Goal: Communication & Community: Share content

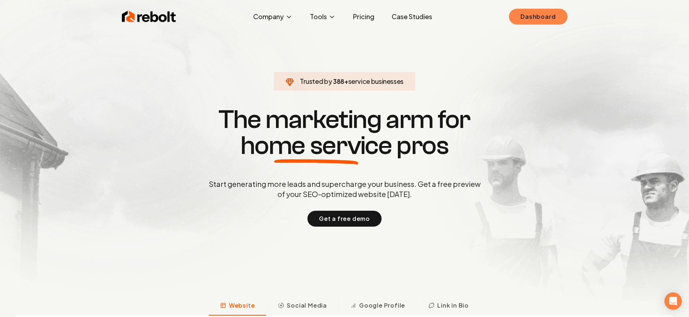
click at [534, 23] on link "Dashboard" at bounding box center [538, 17] width 58 height 16
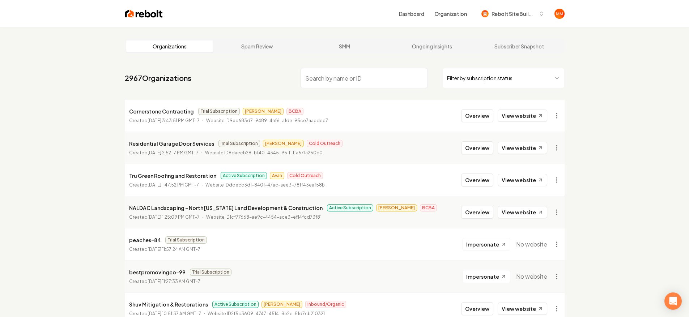
click at [354, 74] on input "search" at bounding box center [363, 78] width 127 height 20
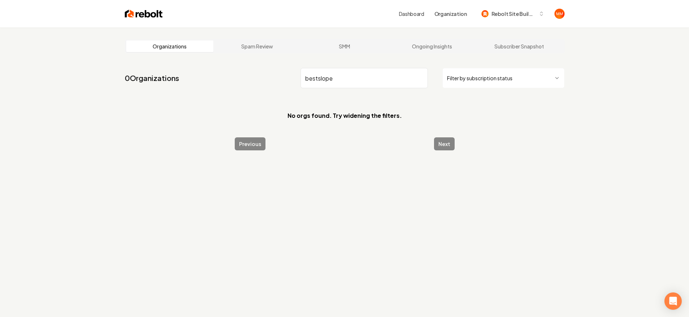
drag, startPoint x: 356, startPoint y: 81, endPoint x: 263, endPoint y: 78, distance: 93.7
click at [262, 80] on nav "0 Organizations bestslope Filter by subscription status" at bounding box center [345, 81] width 440 height 32
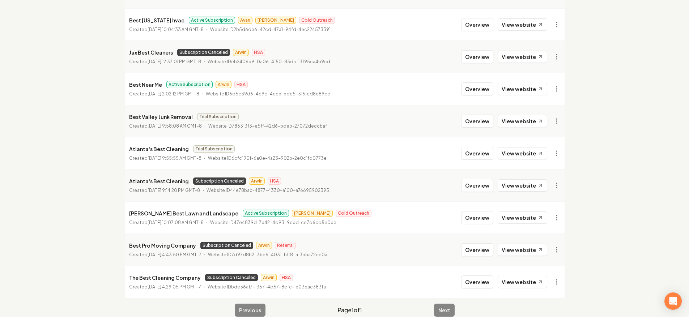
scroll to position [167, 0]
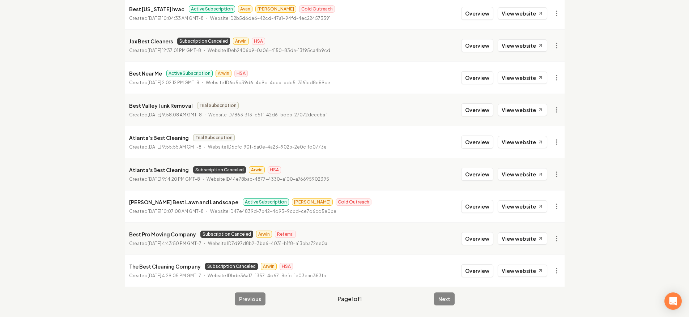
type input "best"
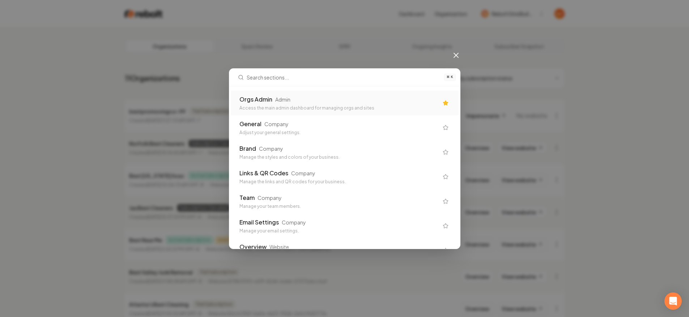
scroll to position [0, 0]
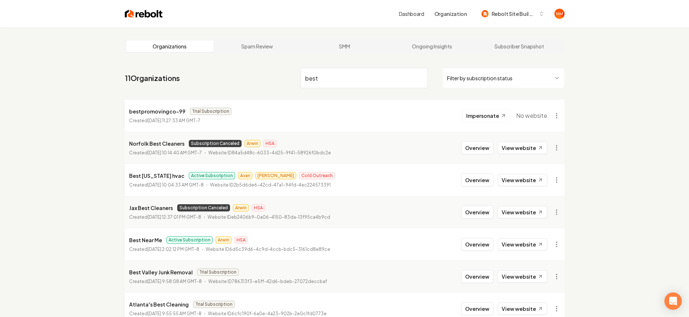
click at [340, 80] on input "best" at bounding box center [363, 78] width 127 height 20
click at [424, 78] on input "best" at bounding box center [363, 78] width 127 height 20
click at [423, 78] on input "best" at bounding box center [363, 78] width 127 height 20
click at [422, 78] on input "best" at bounding box center [363, 78] width 127 height 20
click at [421, 78] on input "best" at bounding box center [363, 78] width 127 height 20
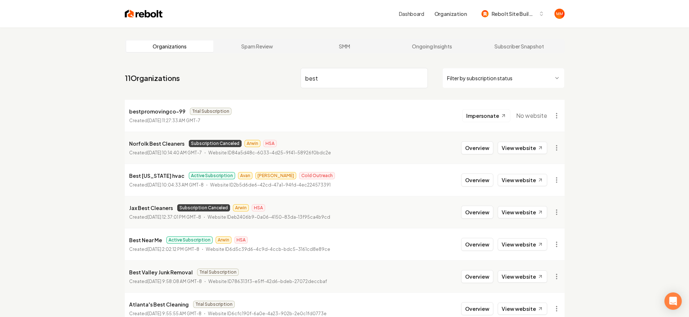
click at [420, 79] on input "best" at bounding box center [363, 78] width 127 height 20
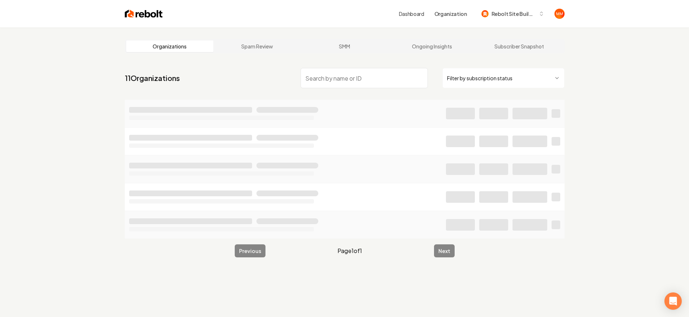
click at [270, 10] on div "Dashboard Organization Rebolt Site Builder" at bounding box center [364, 13] width 402 height 13
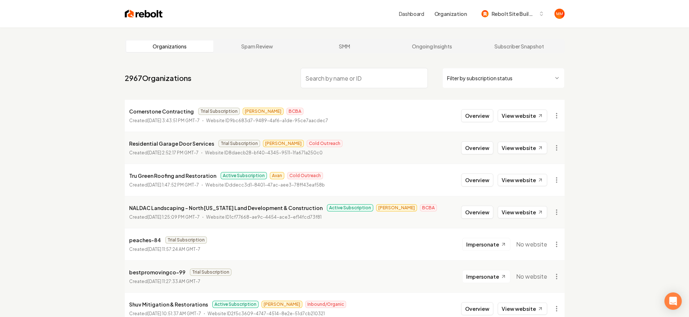
click at [341, 82] on input "search" at bounding box center [363, 78] width 127 height 20
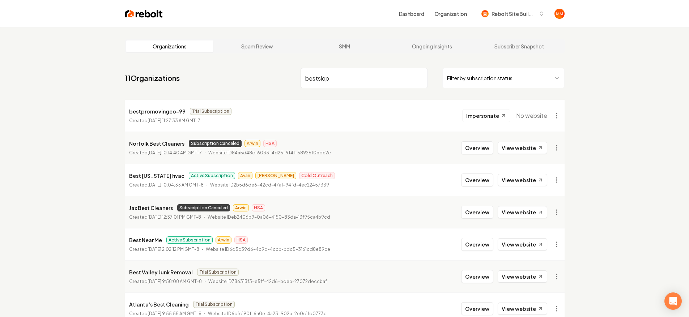
type input "bestslope"
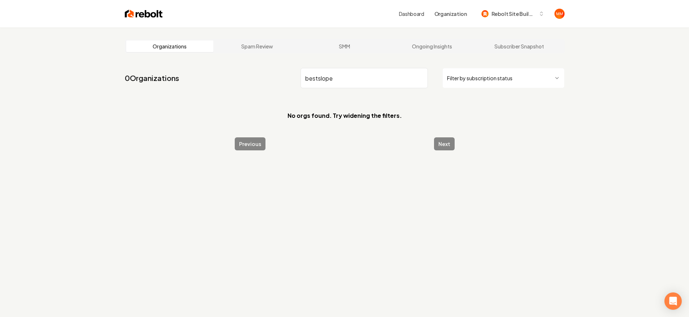
click at [421, 78] on input "bestslope" at bounding box center [363, 78] width 127 height 20
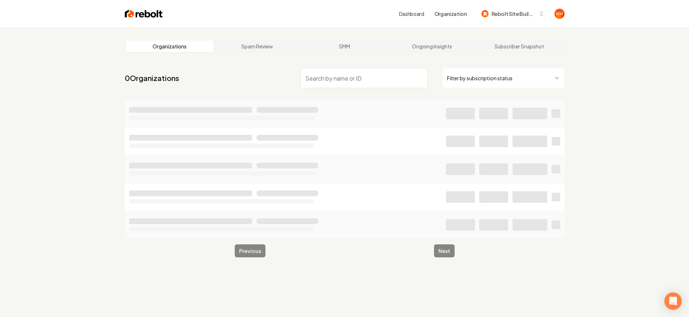
click at [134, 8] on div "Dashboard Organization Rebolt Site Builder" at bounding box center [344, 13] width 463 height 27
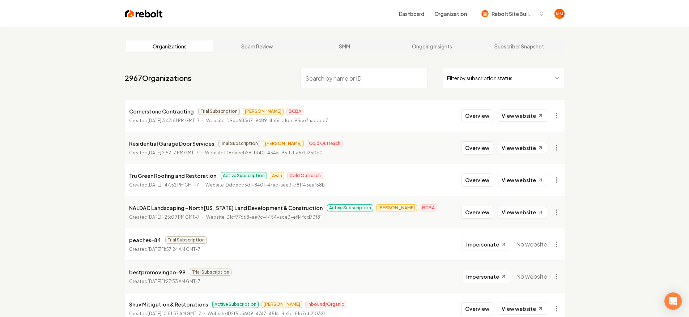
click at [133, 11] on img at bounding box center [144, 14] width 38 height 10
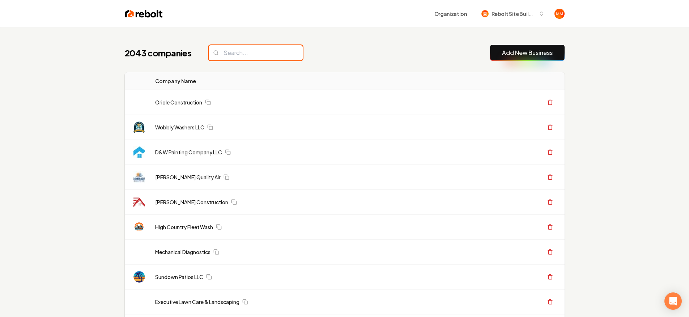
click at [254, 55] on input "search" at bounding box center [256, 52] width 94 height 15
type input "n"
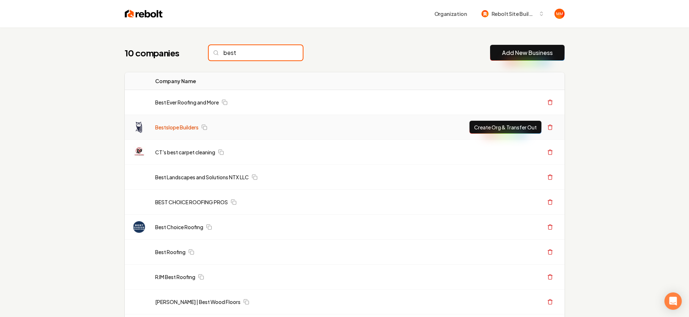
type input "best"
click at [187, 129] on link "Bestslope Builders" at bounding box center [176, 127] width 43 height 7
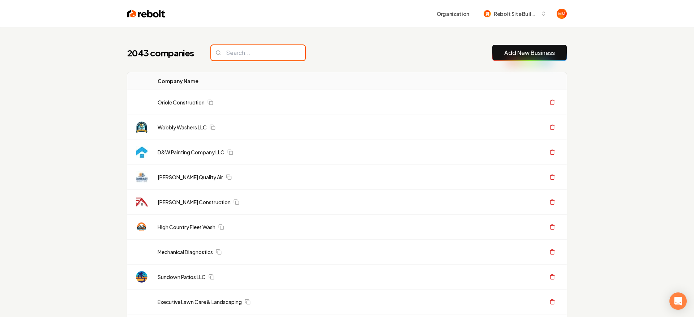
click at [240, 52] on input "search" at bounding box center [258, 52] width 94 height 15
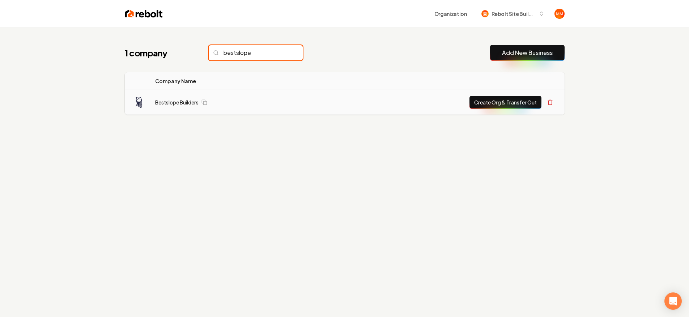
type input "bestslope"
click at [532, 102] on button "Create Org & Transfer Out" at bounding box center [505, 102] width 72 height 13
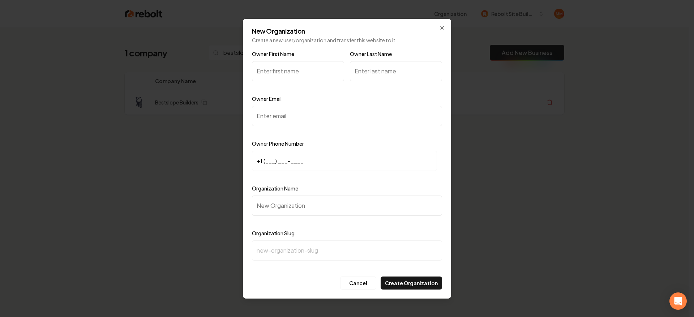
click at [309, 70] on input "Owner First Name" at bounding box center [298, 71] width 92 height 20
type input "Devon"
click at [370, 66] on input "Owner Last Name" at bounding box center [396, 71] width 92 height 20
type input "Balet"
click at [304, 108] on input "Owner Email" at bounding box center [347, 116] width 190 height 20
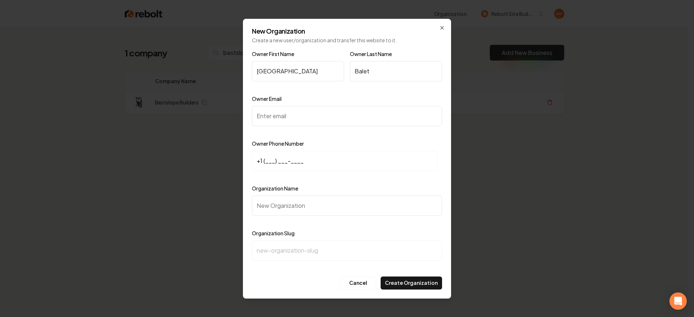
paste input "devonbaletcollective@gmail.com"
type input "devonbaletcollective@gmail.com"
click at [268, 160] on input "+1 (___) ___-____" at bounding box center [344, 161] width 185 height 20
type input "+1 (970) 316-3979"
click at [291, 213] on input "Organization Name" at bounding box center [347, 206] width 190 height 20
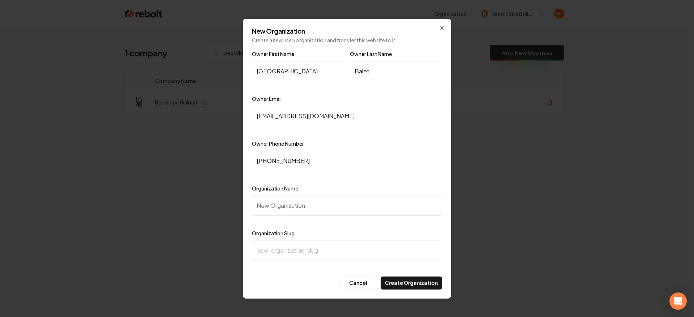
type input "B"
type input "b"
type input "Be"
type input "be"
type input "Bes"
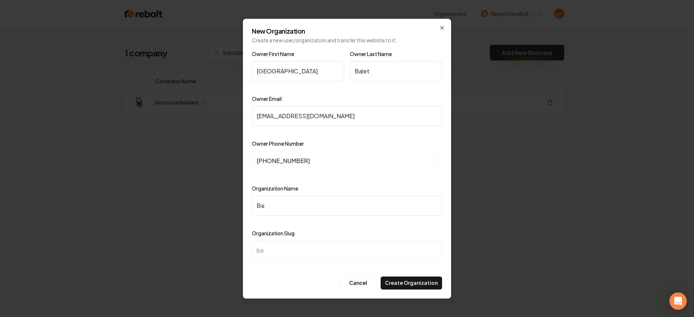
type input "bes"
type input "Best"
type input "best"
type input "Bests"
type input "bests"
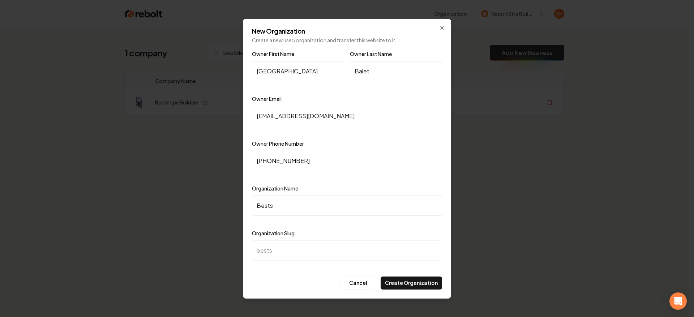
type input "Bestsl"
type input "bestsl"
type input "Bestslo"
type input "bestslo"
type input "Bestslop"
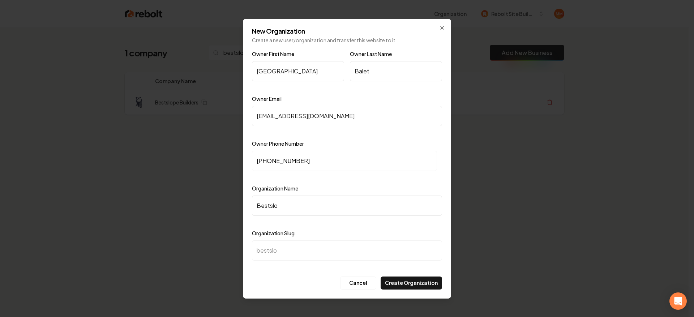
type input "bestslop"
type input "Bestslope"
type input "bestslope"
type input "Bestslope B"
type input "bestslope-b"
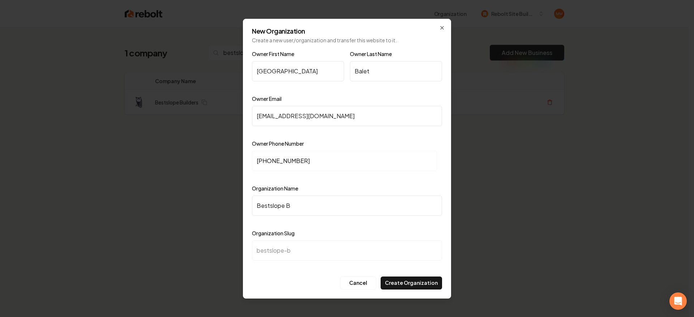
type input "Bestslope Bu"
type input "bestslope-bu"
type input "Bestslope Bui"
type input "bestslope-bui"
type input "Bestslope Buil"
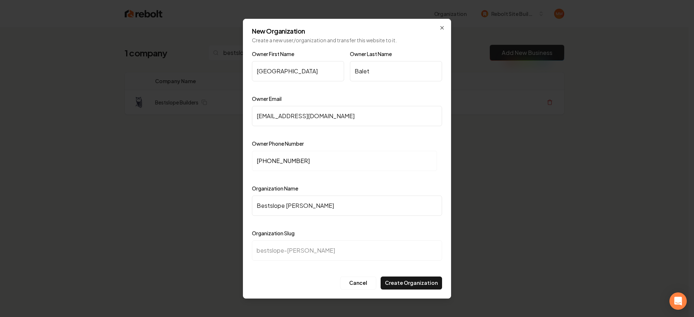
type input "bestslope-buil"
type input "Bestslope Build"
type input "bestslope-build"
type input "Bestslope Builde"
type input "bestslope-builde"
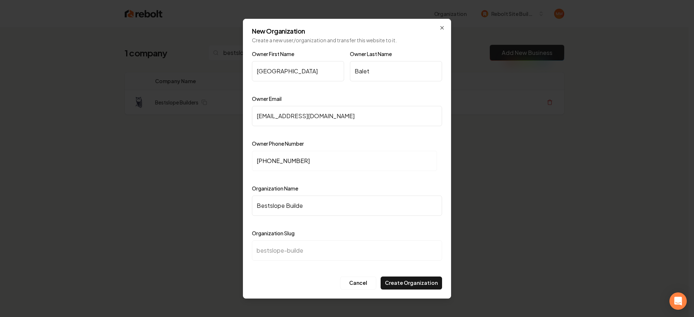
type input "Bestslope Builder"
type input "bestslope-builder"
type input "Bestslope Builders"
type input "bestslope-builders"
type input "Bestslope Builders"
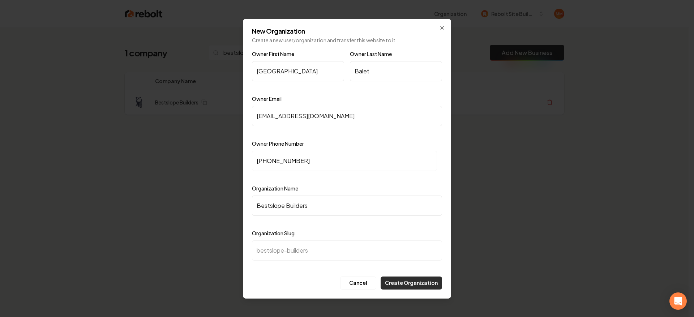
click at [431, 286] on button "Create Organization" at bounding box center [411, 283] width 61 height 13
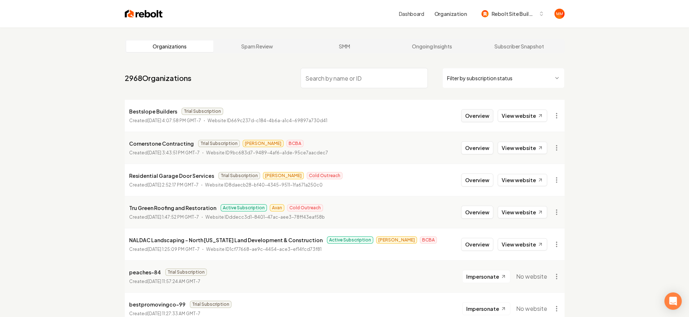
click at [472, 113] on button "Overview" at bounding box center [477, 115] width 32 height 13
click at [555, 114] on html "Dashboard Organization Rebolt Site Builder Organizations Spam Review SMM Ongoin…" at bounding box center [347, 158] width 694 height 317
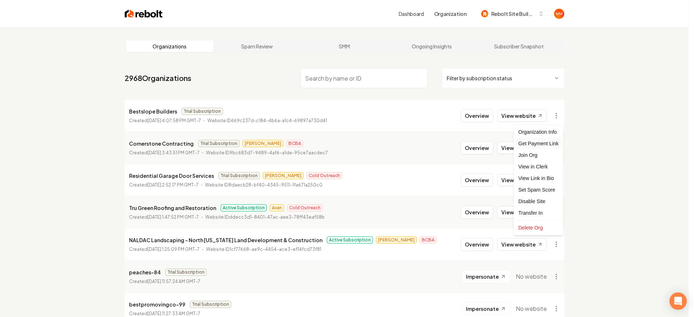
click at [527, 145] on div "Get Payment Link" at bounding box center [538, 144] width 46 height 12
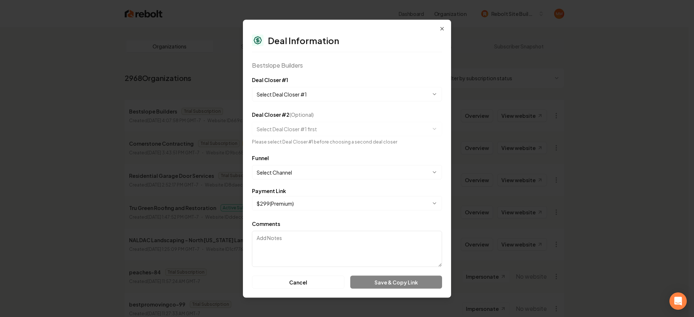
click at [302, 95] on body "Dashboard Organization Rebolt Site Builder Organizations Spam Review SMM Ongoin…" at bounding box center [344, 158] width 689 height 317
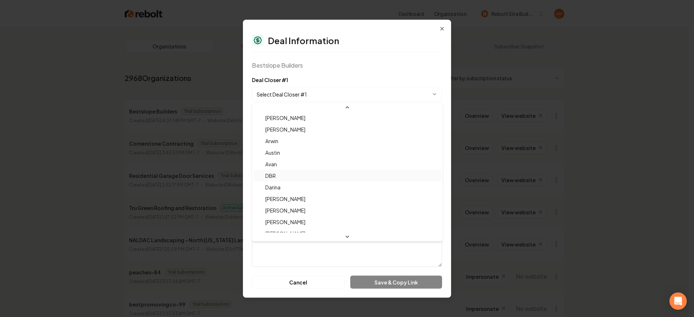
scroll to position [24, 0]
select select "**********"
drag, startPoint x: 301, startPoint y: 222, endPoint x: 302, endPoint y: 210, distance: 12.0
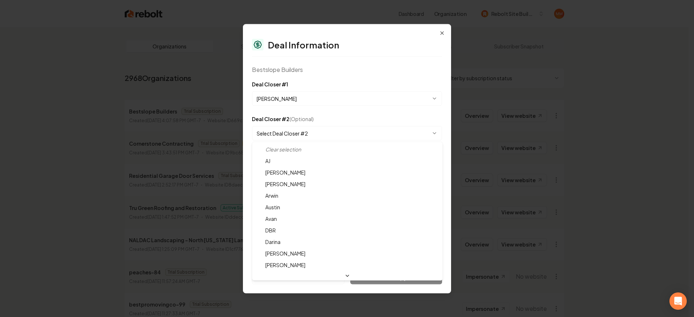
click at [314, 127] on body "Dashboard Organization Rebolt Site Builder Organizations Spam Review SMM Ongoin…" at bounding box center [344, 158] width 689 height 317
select select "**********"
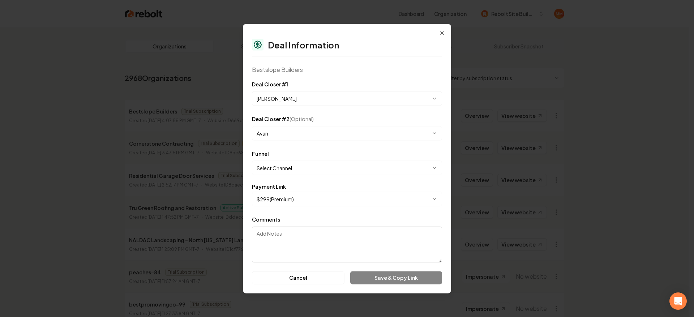
click at [297, 170] on body "Dashboard Organization Rebolt Site Builder Organizations Spam Review SMM Ongoin…" at bounding box center [344, 158] width 689 height 317
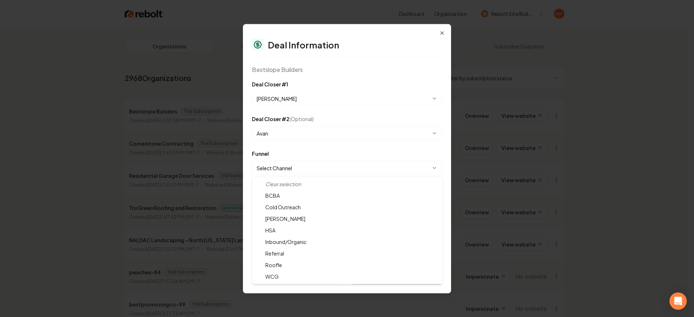
select select "**********"
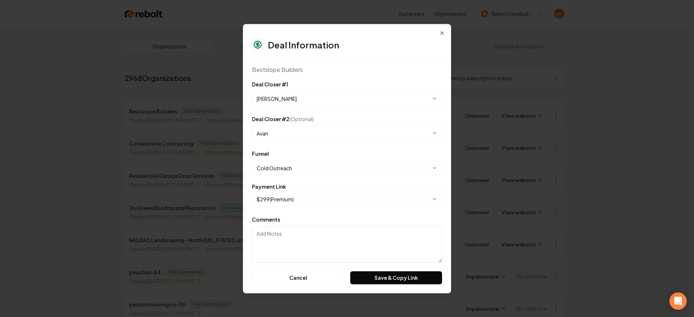
click at [386, 281] on button "Save & Copy Link" at bounding box center [396, 277] width 92 height 13
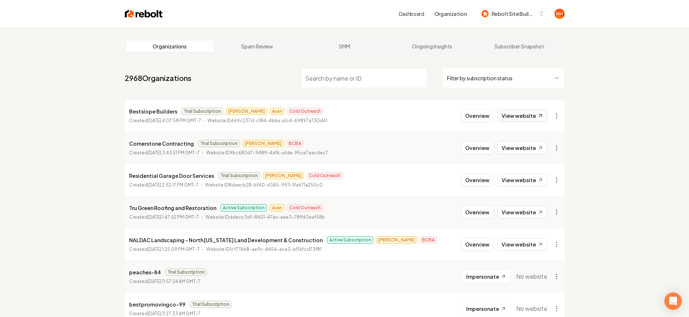
click at [515, 114] on link "View website" at bounding box center [522, 116] width 50 height 12
click at [483, 116] on button "Overview" at bounding box center [477, 115] width 32 height 13
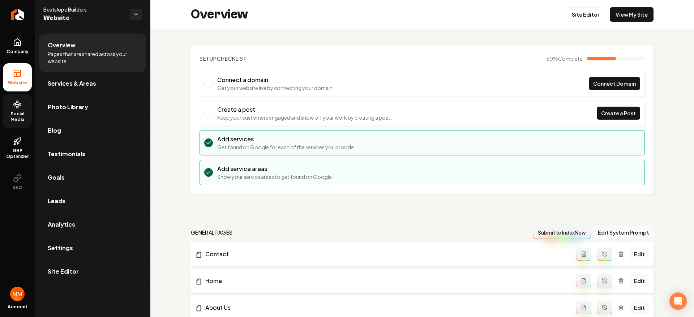
click at [30, 120] on span "Social Media" at bounding box center [17, 117] width 29 height 12
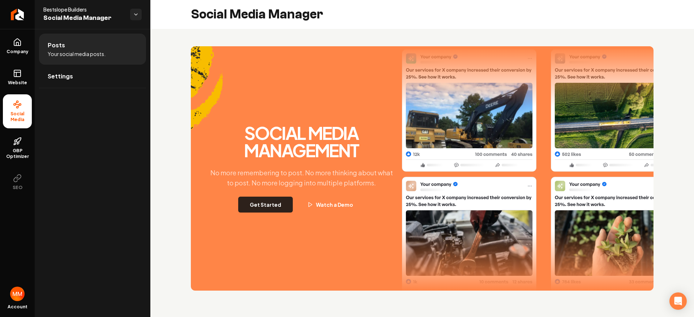
click at [270, 204] on button "Get Started" at bounding box center [265, 205] width 55 height 16
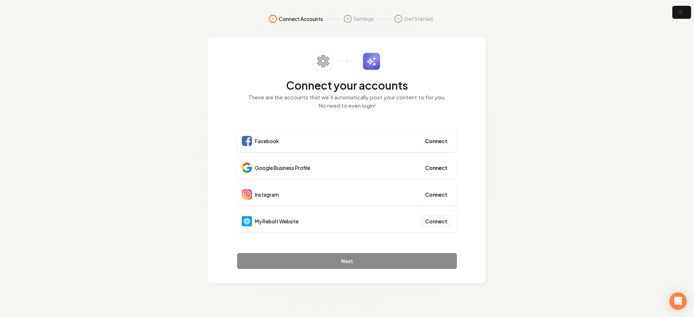
click at [444, 221] on button "Connect" at bounding box center [436, 221] width 32 height 13
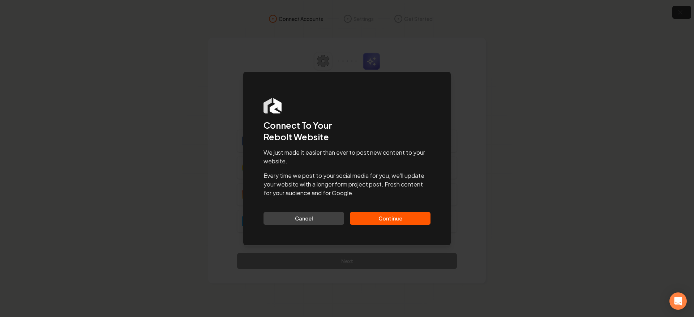
click at [408, 216] on button "Continue" at bounding box center [390, 218] width 81 height 13
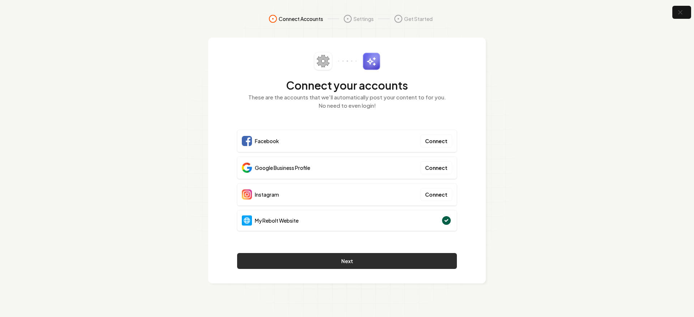
click at [357, 258] on button "Next" at bounding box center [347, 261] width 220 height 16
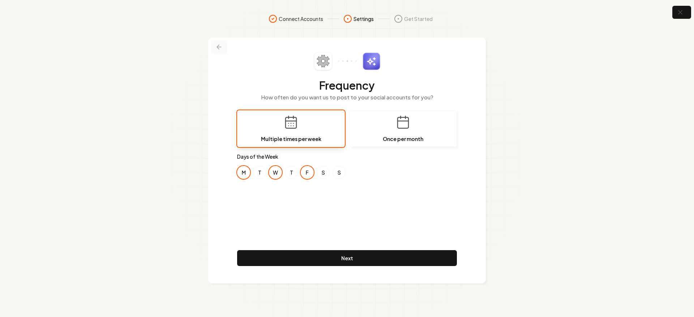
click at [215, 48] on button at bounding box center [219, 46] width 16 height 13
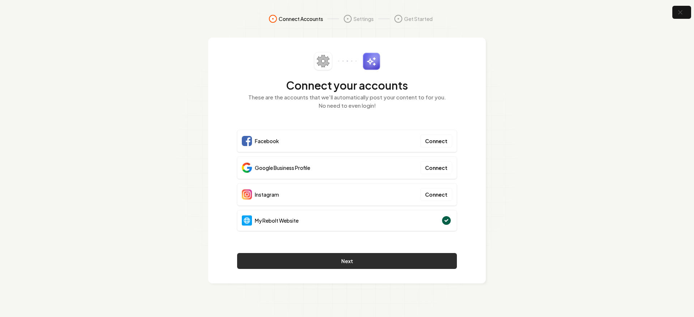
click at [321, 261] on button "Next" at bounding box center [347, 261] width 220 height 16
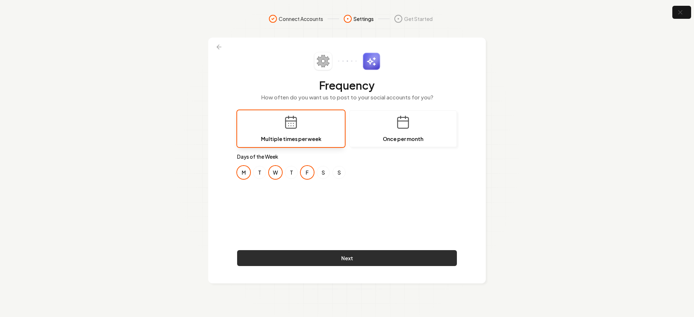
click at [320, 259] on button "Next" at bounding box center [347, 258] width 220 height 16
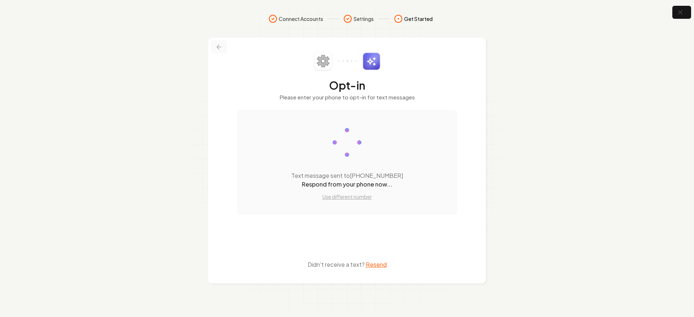
click at [217, 48] on icon at bounding box center [218, 46] width 7 height 7
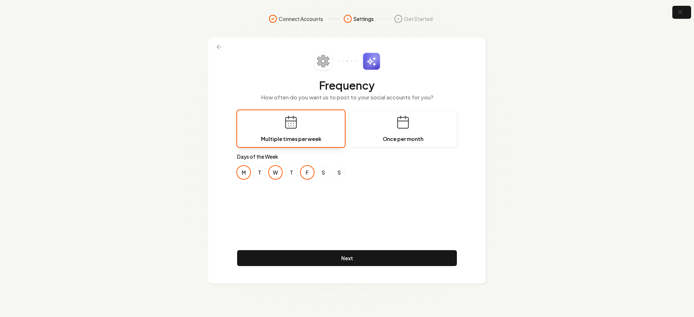
click at [217, 49] on icon at bounding box center [218, 46] width 7 height 7
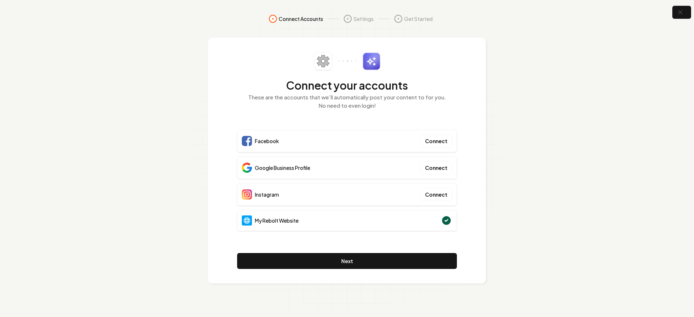
click at [279, 23] on nav "Connect Accounts Settings Get Started" at bounding box center [347, 25] width 463 height 23
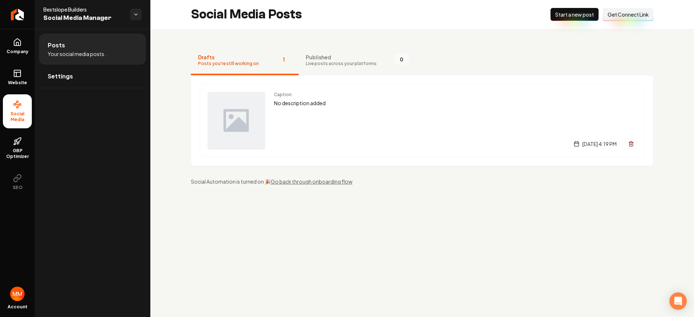
click at [320, 61] on span "Live posts across your platforms" at bounding box center [341, 64] width 71 height 6
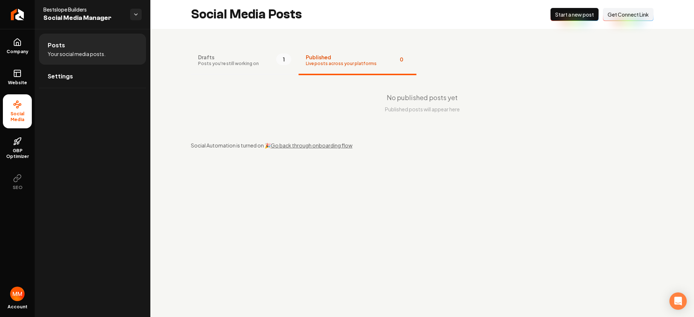
click at [261, 63] on button "Drafts Posts you're still working on 1" at bounding box center [245, 60] width 108 height 29
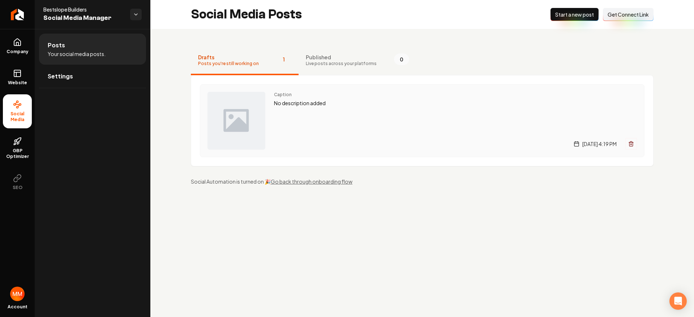
click at [303, 107] on p "No description added" at bounding box center [455, 103] width 363 height 8
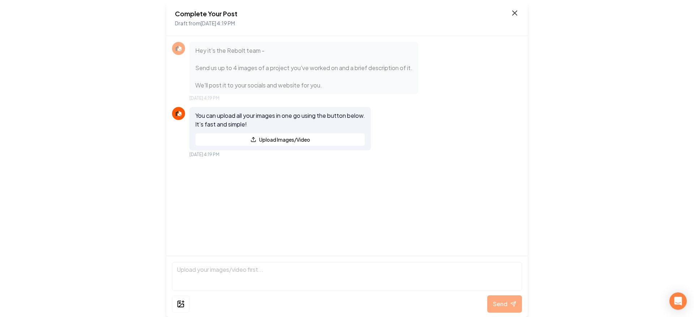
click at [516, 12] on icon at bounding box center [514, 13] width 9 height 9
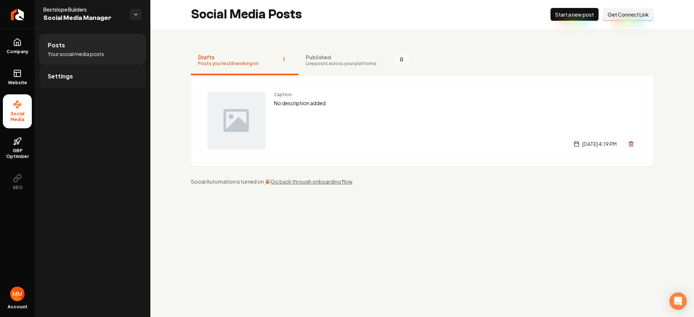
click at [115, 76] on link "Settings" at bounding box center [92, 76] width 107 height 23
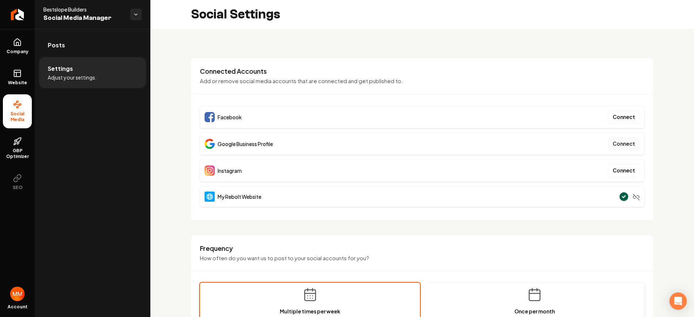
click at [613, 142] on button "Connect" at bounding box center [624, 143] width 32 height 13
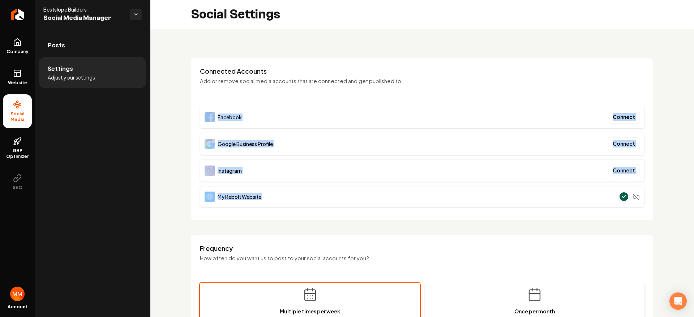
drag, startPoint x: 672, startPoint y: 217, endPoint x: 399, endPoint y: 87, distance: 302.2
click at [399, 86] on div "Connected Accounts Add or remove social media accounts that are connected and g…" at bounding box center [422, 80] width 462 height 27
drag, startPoint x: 654, startPoint y: 216, endPoint x: 467, endPoint y: 97, distance: 221.7
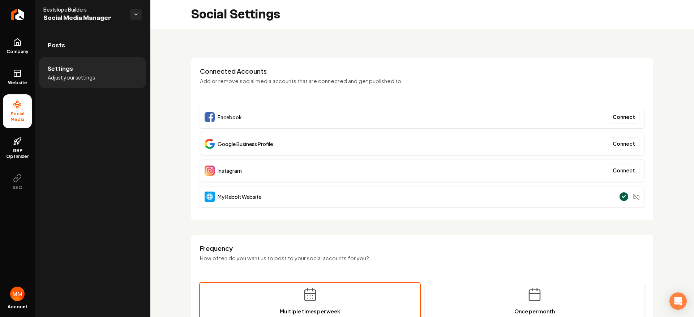
click at [461, 91] on div "Connected Accounts Add or remove social media accounts that are connected and g…" at bounding box center [422, 80] width 462 height 27
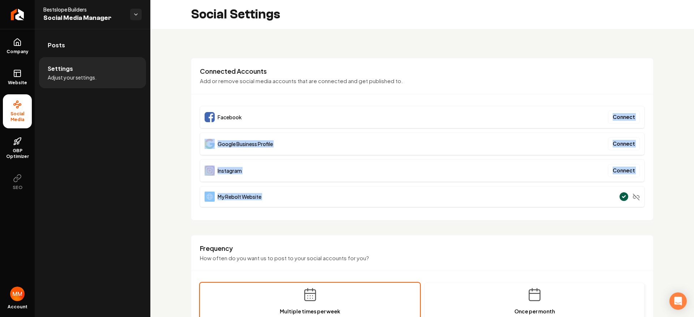
drag, startPoint x: 675, startPoint y: 213, endPoint x: 450, endPoint y: 97, distance: 252.5
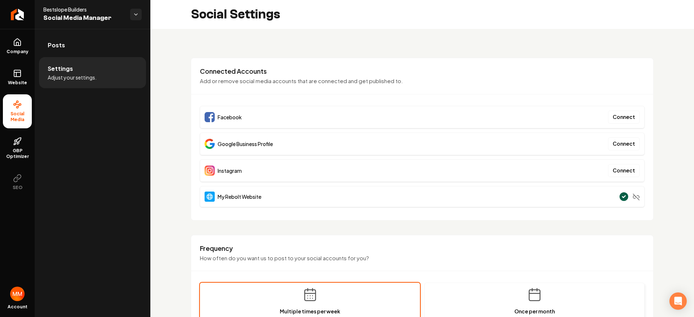
click at [442, 88] on div "Connected Accounts Add or remove social media accounts that are connected and g…" at bounding box center [422, 80] width 462 height 27
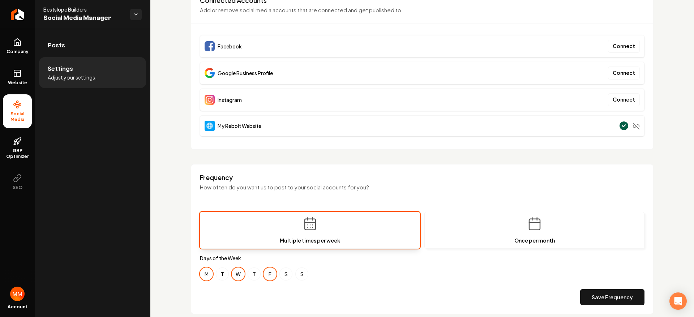
scroll to position [52, 0]
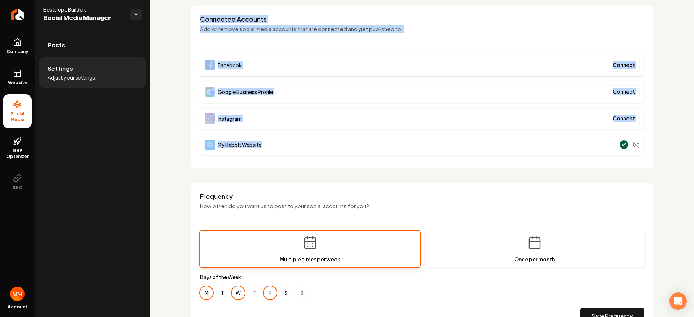
drag, startPoint x: 678, startPoint y: 165, endPoint x: 480, endPoint y: 8, distance: 252.9
click at [480, 8] on div "**********" at bounding box center [422, 288] width 544 height 622
click at [487, 22] on h3 "Connected Accounts" at bounding box center [422, 19] width 445 height 9
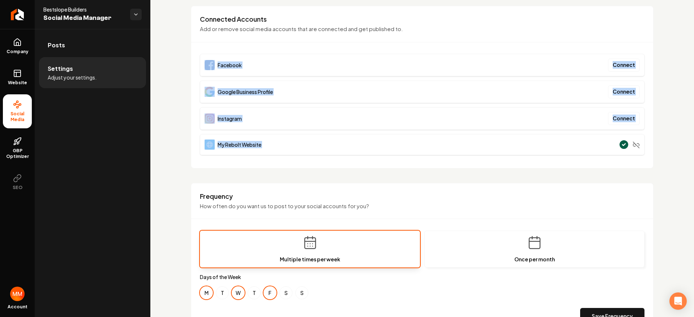
drag, startPoint x: 675, startPoint y: 159, endPoint x: 513, endPoint y: 39, distance: 201.6
click at [514, 40] on div "**********" at bounding box center [422, 288] width 544 height 622
click at [513, 39] on div "Connected Accounts Add or remove social media accounts that are connected and g…" at bounding box center [422, 28] width 462 height 27
drag, startPoint x: 684, startPoint y: 160, endPoint x: 486, endPoint y: 25, distance: 240.0
click at [487, 26] on div "**********" at bounding box center [422, 288] width 544 height 622
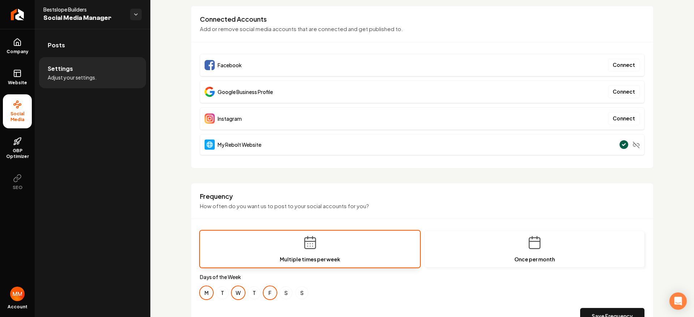
click at [484, 24] on div "Connected Accounts Add or remove social media accounts that are connected and g…" at bounding box center [422, 28] width 462 height 27
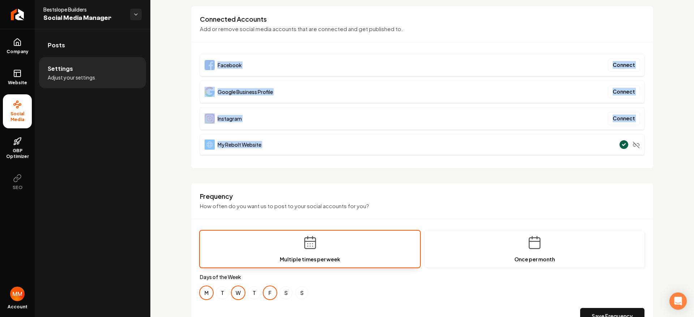
drag, startPoint x: 674, startPoint y: 164, endPoint x: 482, endPoint y: 26, distance: 236.9
click at [483, 26] on div "**********" at bounding box center [422, 288] width 544 height 622
click at [482, 26] on p "Add or remove social media accounts that are connected and get published to." at bounding box center [422, 29] width 445 height 8
drag, startPoint x: 667, startPoint y: 148, endPoint x: 494, endPoint y: 26, distance: 211.9
click at [502, 33] on div "**********" at bounding box center [422, 288] width 544 height 622
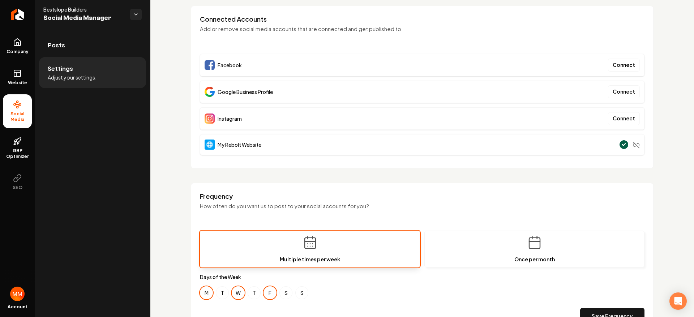
click at [492, 22] on h3 "Connected Accounts" at bounding box center [422, 19] width 445 height 9
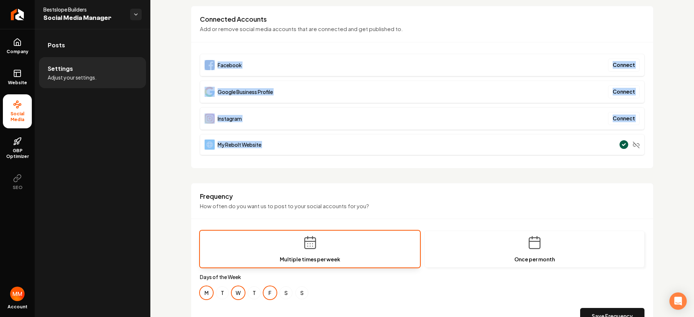
drag, startPoint x: 667, startPoint y: 160, endPoint x: 500, endPoint y: 23, distance: 215.8
click at [500, 23] on div "**********" at bounding box center [422, 288] width 544 height 622
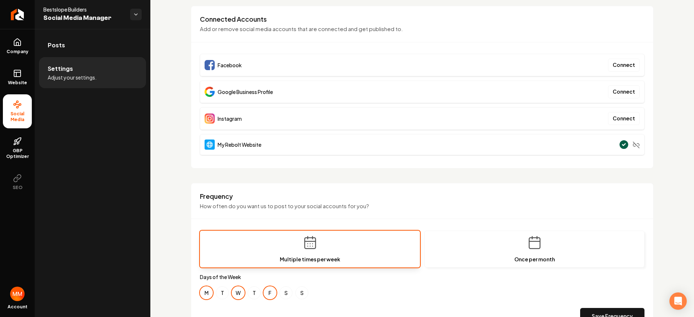
click at [500, 22] on h3 "Connected Accounts" at bounding box center [422, 19] width 445 height 9
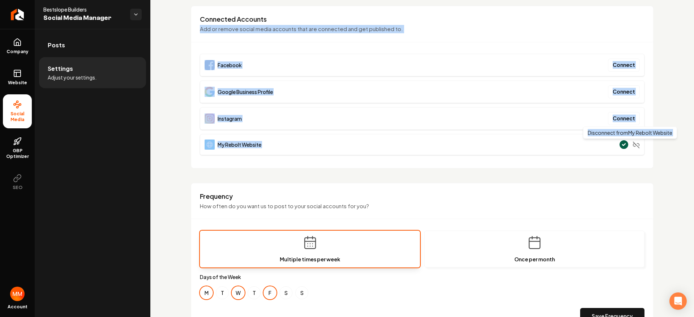
drag, startPoint x: 668, startPoint y: 167, endPoint x: 490, endPoint y: 22, distance: 230.0
click at [490, 22] on div "**********" at bounding box center [422, 288] width 544 height 622
click at [489, 21] on h3 "Connected Accounts" at bounding box center [422, 19] width 445 height 9
drag, startPoint x: 677, startPoint y: 157, endPoint x: 460, endPoint y: 19, distance: 257.5
click at [460, 21] on div "**********" at bounding box center [422, 288] width 544 height 622
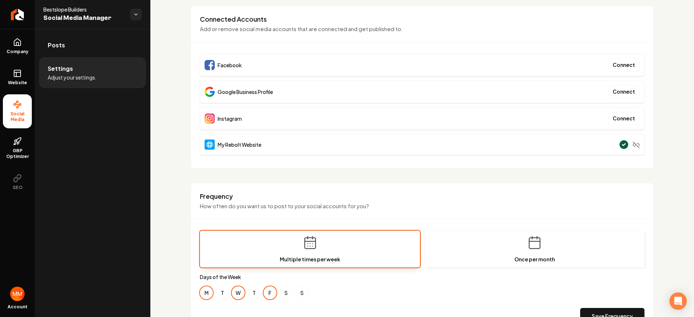
drag, startPoint x: 457, startPoint y: 16, endPoint x: 496, endPoint y: 30, distance: 41.3
click at [457, 16] on h3 "Connected Accounts" at bounding box center [422, 19] width 445 height 9
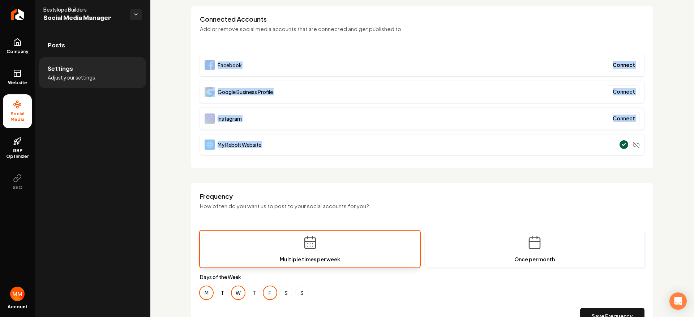
drag, startPoint x: 672, startPoint y: 158, endPoint x: 459, endPoint y: 25, distance: 251.8
click at [461, 28] on div "**********" at bounding box center [422, 288] width 544 height 622
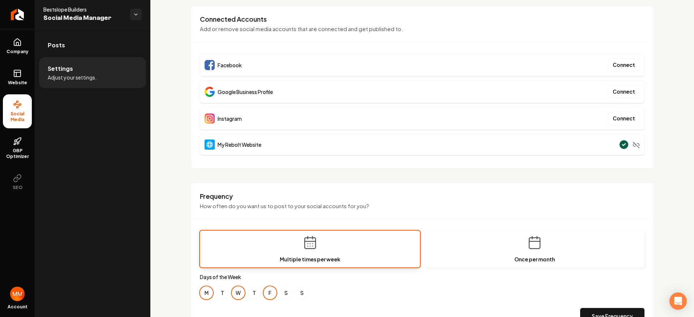
click at [458, 24] on div "Connected Accounts Add or remove social media accounts that are connected and g…" at bounding box center [422, 28] width 462 height 27
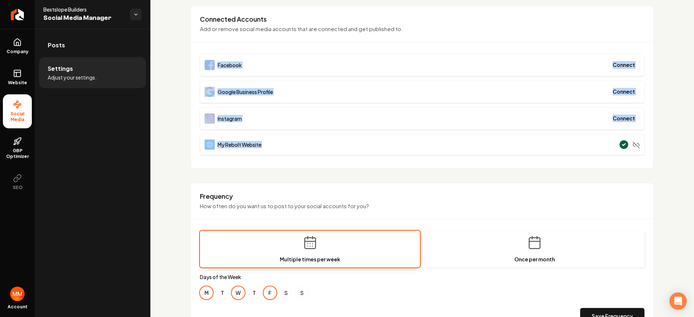
drag, startPoint x: 673, startPoint y: 153, endPoint x: 464, endPoint y: 33, distance: 241.3
click at [465, 35] on div "**********" at bounding box center [422, 288] width 544 height 622
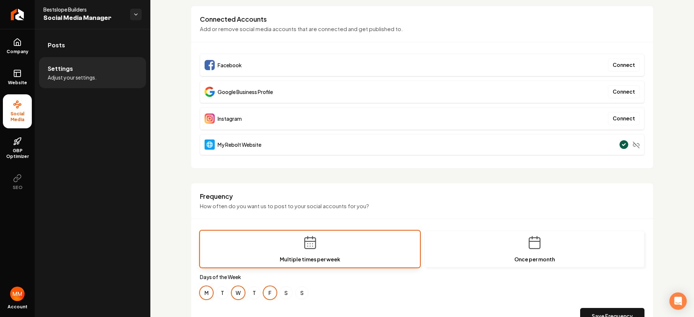
click at [463, 30] on p "Add or remove social media accounts that are connected and get published to." at bounding box center [422, 29] width 445 height 8
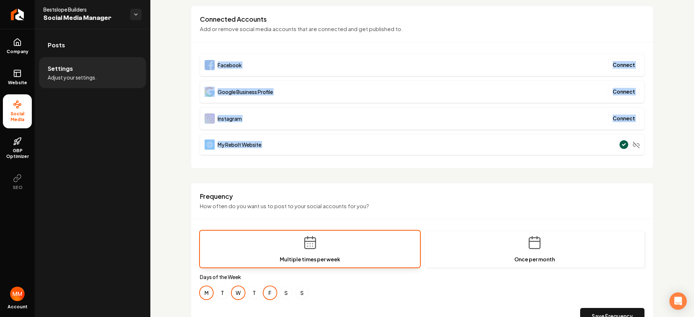
drag, startPoint x: 674, startPoint y: 157, endPoint x: 461, endPoint y: 18, distance: 254.5
click at [462, 20] on div "**********" at bounding box center [422, 288] width 544 height 622
click at [461, 18] on h3 "Connected Accounts" at bounding box center [422, 19] width 445 height 9
drag, startPoint x: 671, startPoint y: 150, endPoint x: 419, endPoint y: 22, distance: 282.9
click at [420, 25] on div "**********" at bounding box center [422, 288] width 544 height 622
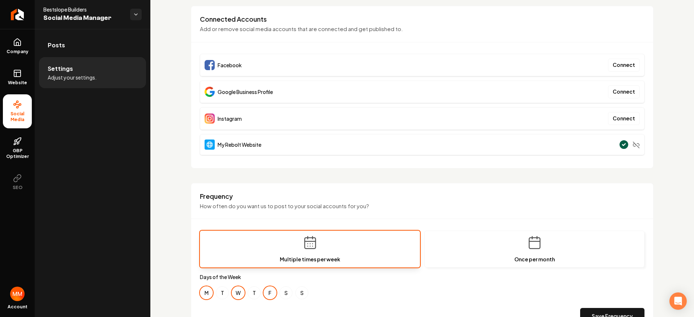
click at [419, 22] on h3 "Connected Accounts" at bounding box center [422, 19] width 445 height 9
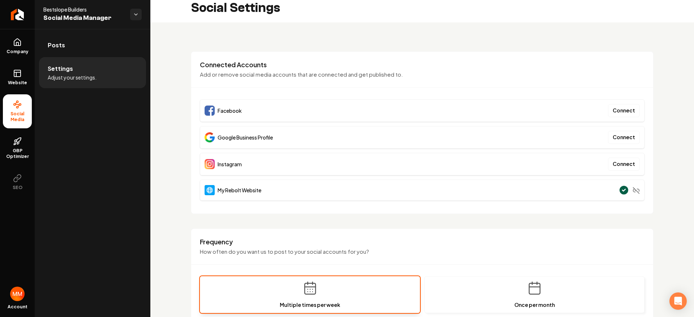
scroll to position [0, 0]
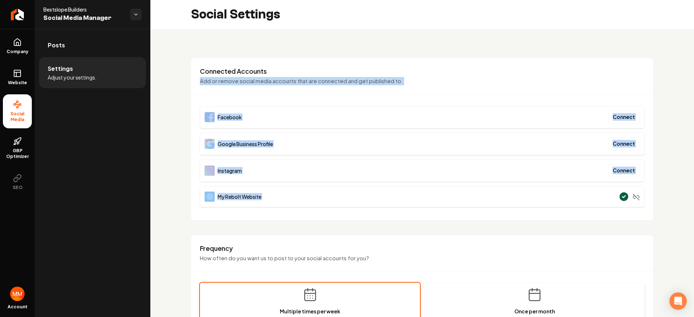
drag, startPoint x: 485, startPoint y: 181, endPoint x: 297, endPoint y: 71, distance: 217.9
click at [298, 74] on div "Connected Accounts Add or remove social media accounts that are connected and g…" at bounding box center [422, 139] width 463 height 163
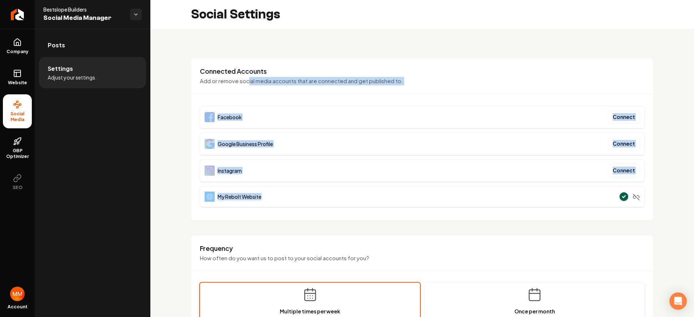
drag, startPoint x: 282, startPoint y: 163, endPoint x: 265, endPoint y: 60, distance: 105.0
click at [248, 77] on div "Connected Accounts Add or remove social media accounts that are connected and g…" at bounding box center [422, 139] width 463 height 163
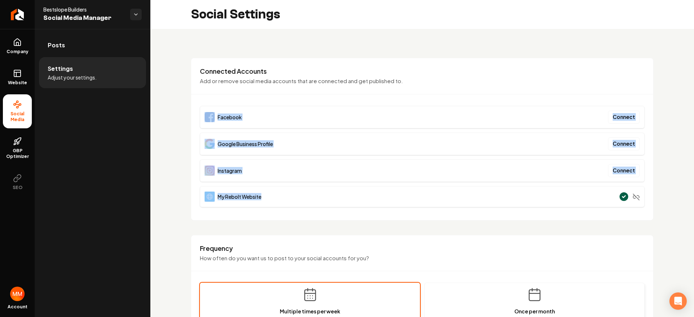
drag, startPoint x: 310, startPoint y: 196, endPoint x: 244, endPoint y: 79, distance: 134.7
click at [244, 81] on div "Connected Accounts Add or remove social media accounts that are connected and g…" at bounding box center [422, 139] width 463 height 163
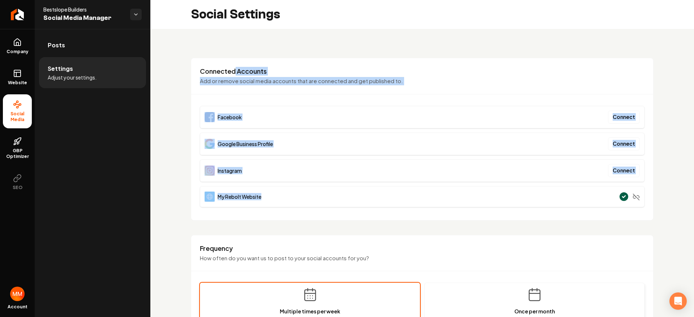
drag, startPoint x: 310, startPoint y: 207, endPoint x: 235, endPoint y: 58, distance: 167.3
click at [235, 64] on div "Connected Accounts Add or remove social media accounts that are connected and g…" at bounding box center [422, 139] width 463 height 163
drag, startPoint x: 280, startPoint y: 188, endPoint x: 265, endPoint y: 61, distance: 128.1
click at [264, 76] on div "Connected Accounts Add or remove social media accounts that are connected and g…" at bounding box center [422, 139] width 463 height 163
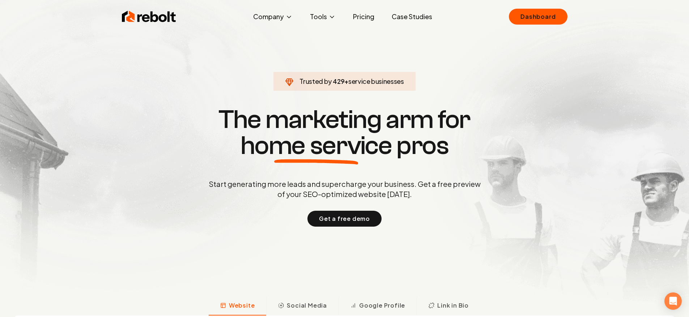
click at [527, 5] on img at bounding box center [344, 160] width 689 height 320
click at [534, 19] on link "Dashboard" at bounding box center [538, 17] width 58 height 16
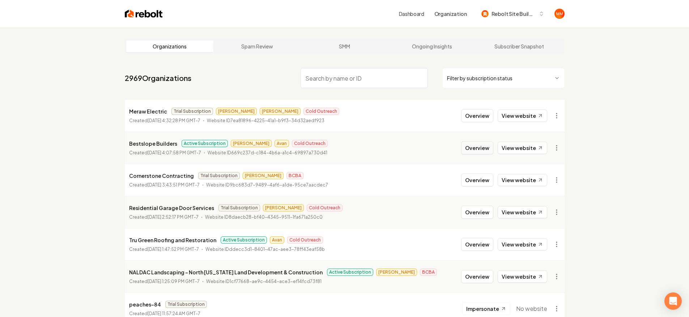
click at [486, 145] on button "Overview" at bounding box center [477, 147] width 32 height 13
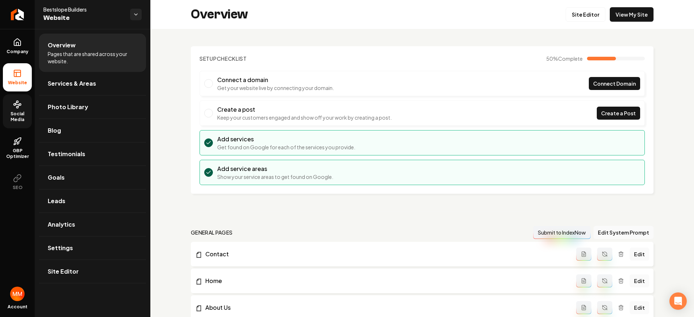
click at [16, 113] on span "Social Media" at bounding box center [17, 117] width 29 height 12
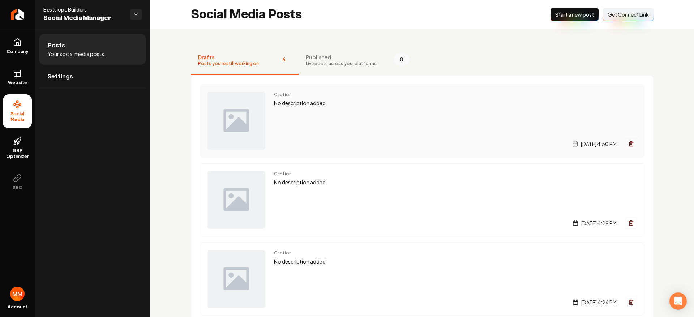
click at [367, 108] on div "Caption No description added [DATE] 4:30 PM" at bounding box center [455, 121] width 363 height 58
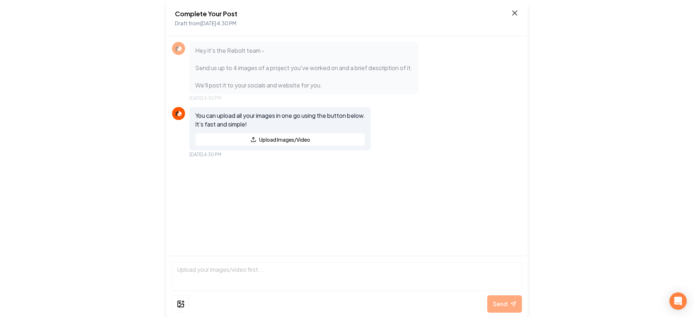
click at [514, 14] on icon at bounding box center [515, 13] width 4 height 4
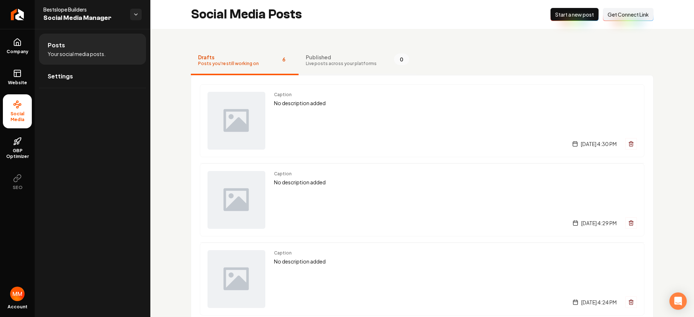
click at [362, 63] on span "Live posts across your platforms" at bounding box center [341, 64] width 71 height 6
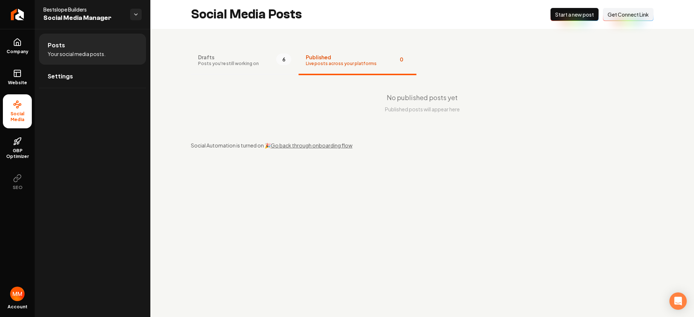
click at [258, 66] on button "Drafts Posts you're still working on 6" at bounding box center [245, 60] width 108 height 29
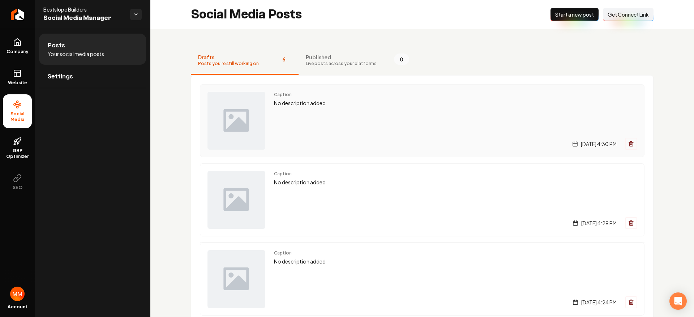
click at [351, 108] on div "Caption No description added [DATE] 4:30 PM" at bounding box center [455, 121] width 363 height 58
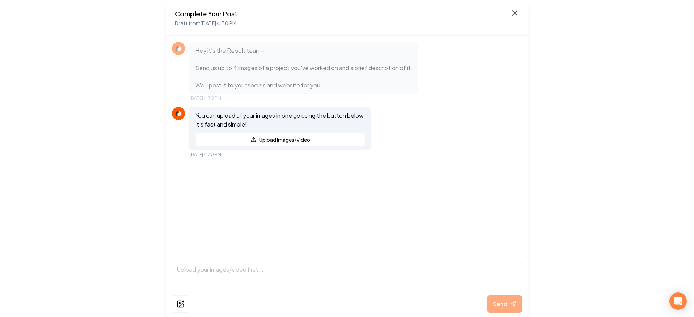
click at [513, 13] on icon at bounding box center [514, 13] width 9 height 9
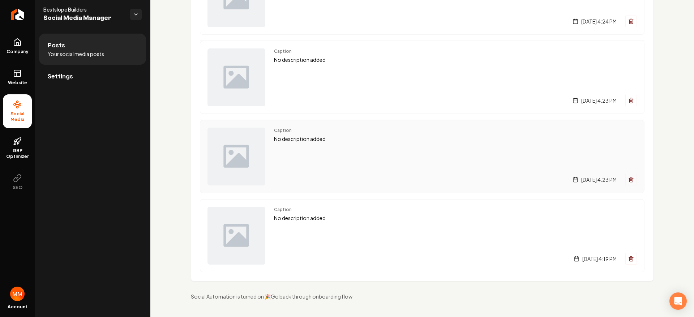
scroll to position [281, 0]
click at [418, 133] on span "Caption" at bounding box center [455, 130] width 363 height 6
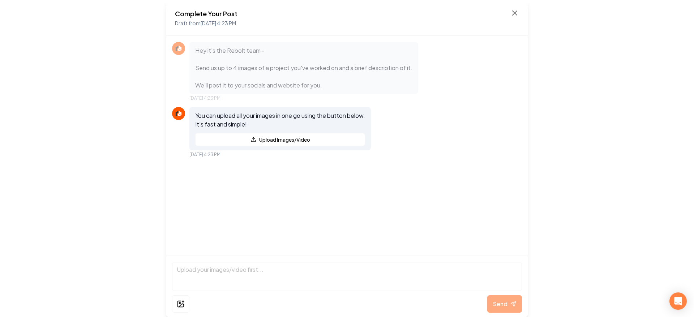
click at [520, 16] on div "Complete Your Post Draft from [DATE] 4:23 PM" at bounding box center [346, 18] width 361 height 36
click at [519, 15] on icon at bounding box center [514, 13] width 9 height 9
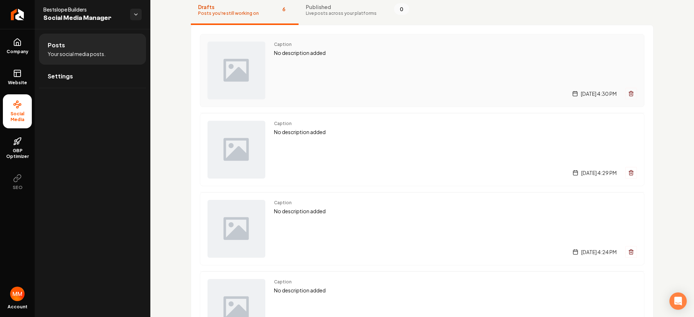
scroll to position [52, 0]
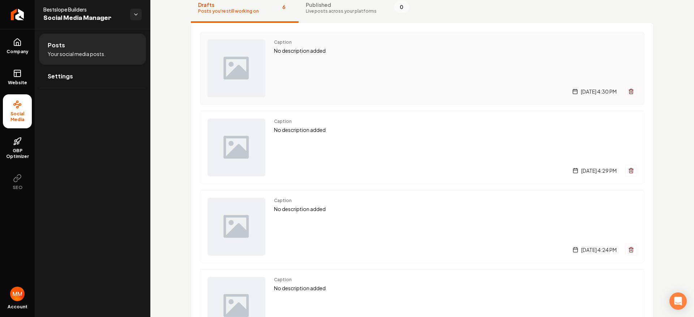
click at [334, 64] on div "Caption No description added [DATE] 4:30 PM" at bounding box center [455, 68] width 363 height 58
